Goal: Information Seeking & Learning: Learn about a topic

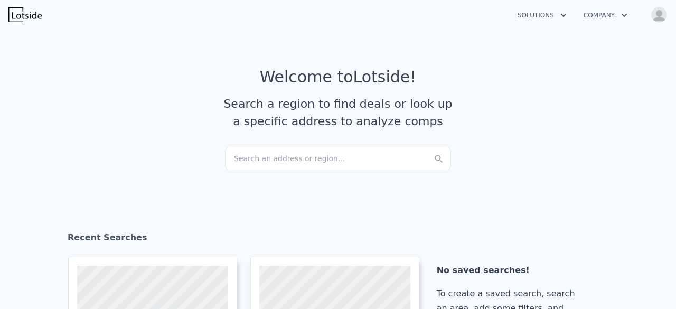
checkbox input "true"
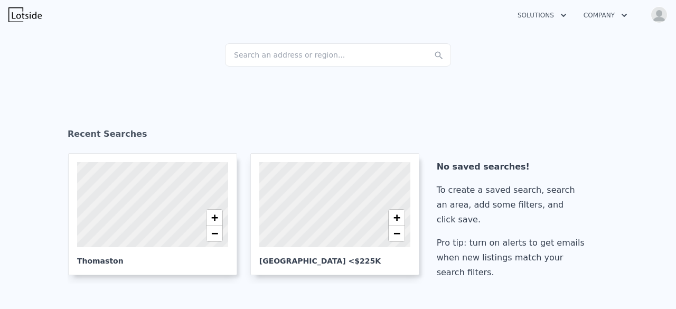
scroll to position [106, 0]
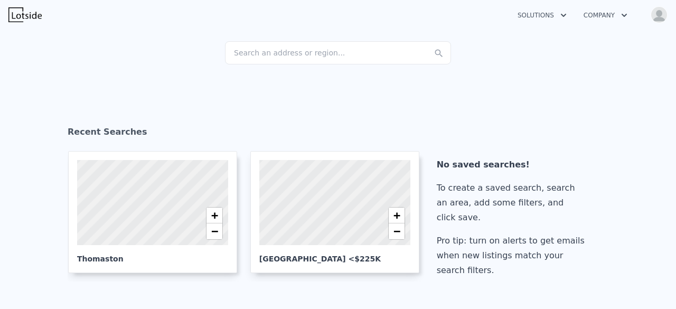
click at [246, 51] on div "Search an address or region..." at bounding box center [338, 52] width 226 height 23
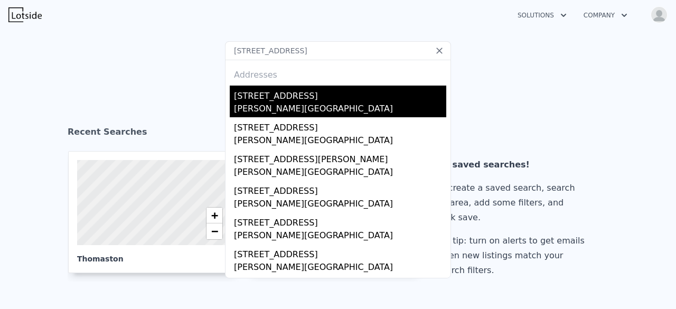
type input "[STREET_ADDRESS]"
click at [248, 100] on div "[STREET_ADDRESS]" at bounding box center [340, 94] width 212 height 17
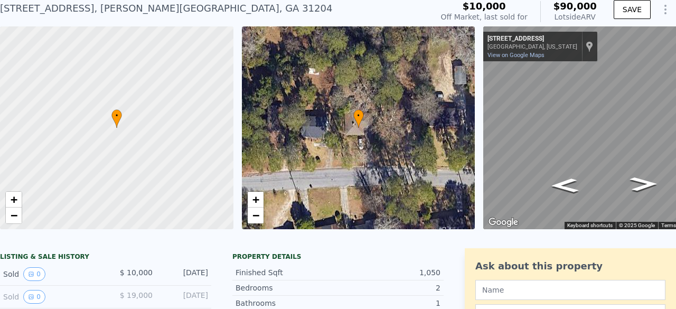
scroll to position [4, 0]
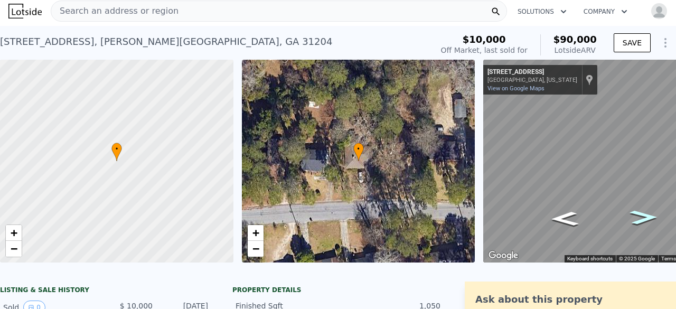
click at [640, 222] on icon "Go East, Carlisle Ave" at bounding box center [643, 217] width 51 height 21
click at [644, 213] on icon "Go East, Carlisle Ave" at bounding box center [643, 217] width 51 height 21
click at [644, 213] on icon "Go East, Carlisle Ave" at bounding box center [644, 217] width 50 height 21
click at [572, 220] on icon "Go West, Carlisle Ave" at bounding box center [564, 218] width 50 height 21
click at [572, 220] on icon "Go West, Carlisle Ave" at bounding box center [564, 218] width 51 height 21
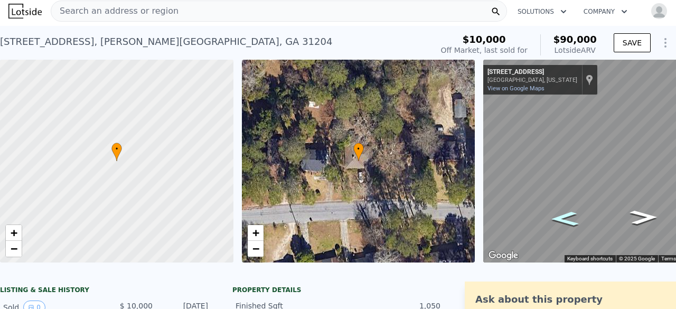
click at [572, 220] on icon "Go West, Carlisle Ave" at bounding box center [564, 218] width 51 height 21
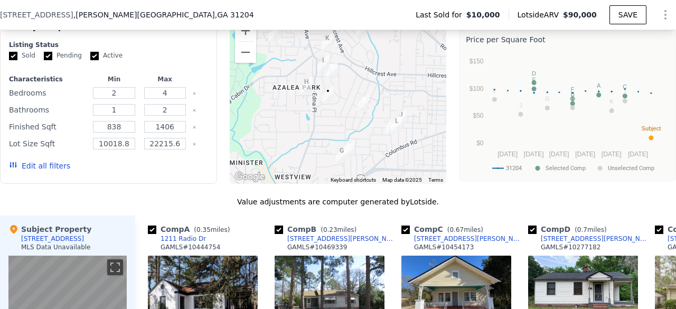
scroll to position [893, 0]
